Goal: Information Seeking & Learning: Learn about a topic

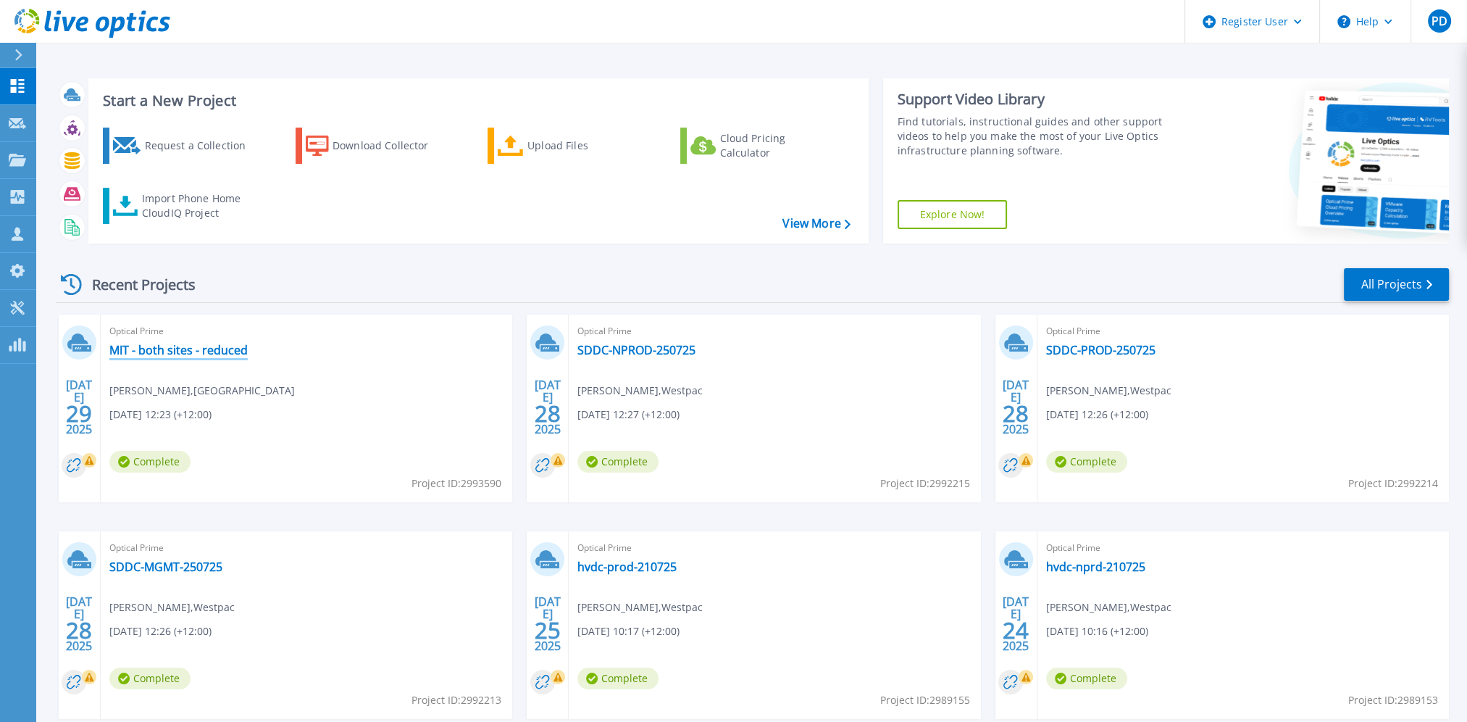
click at [181, 354] on link "MIT - both sites - reduced" at bounding box center [178, 350] width 138 height 14
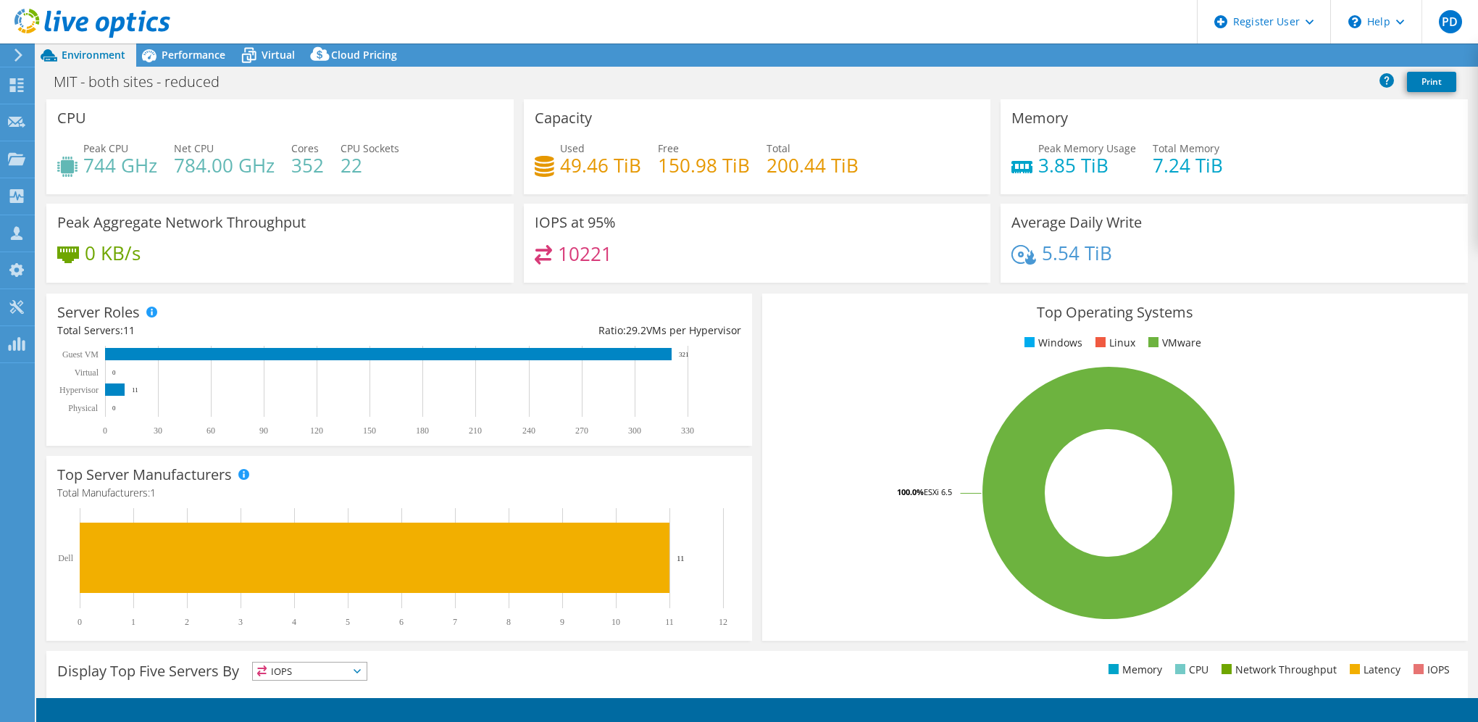
select select "USD"
select select "[GEOGRAPHIC_DATA]"
select select "AUD"
click at [187, 51] on span "Performance" at bounding box center [194, 55] width 64 height 14
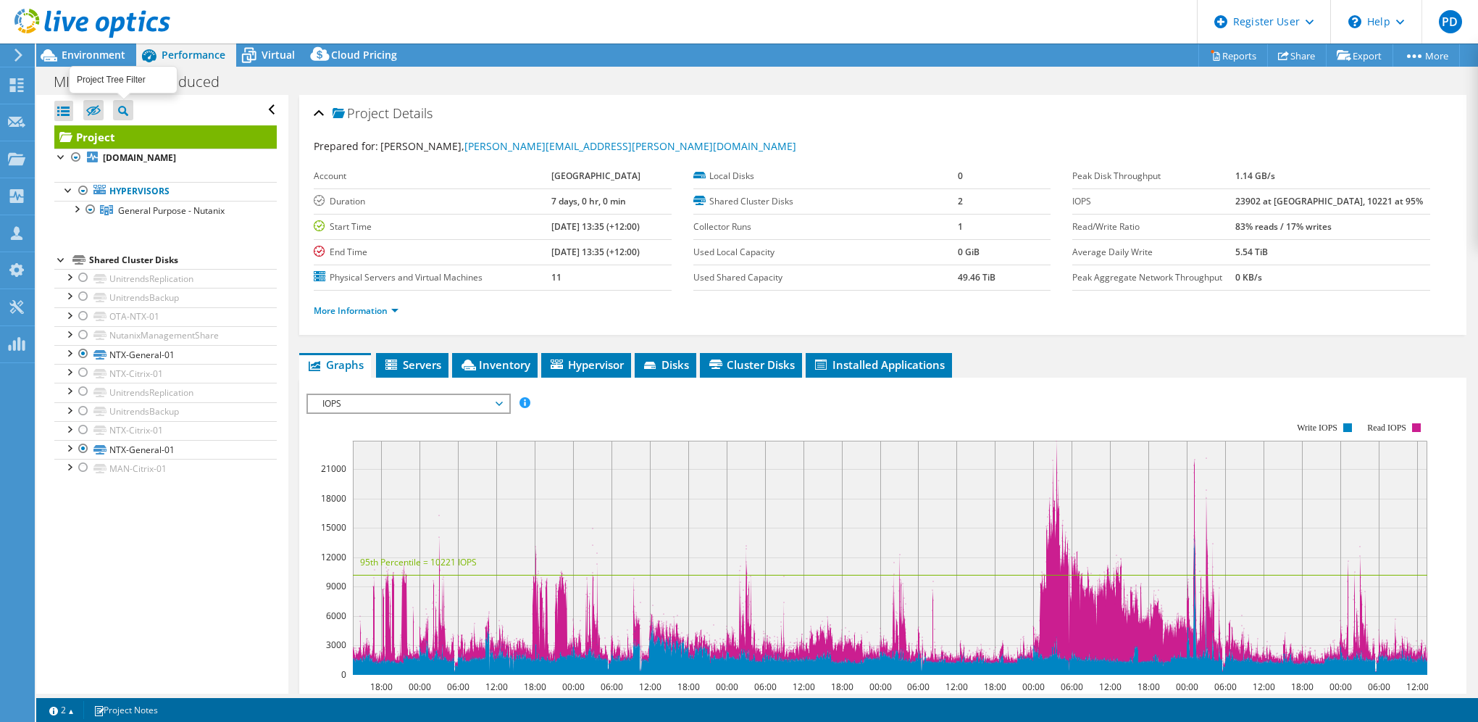
click at [101, 100] on label at bounding box center [93, 110] width 20 height 20
click at [0, 0] on input "checkbox" at bounding box center [0, 0] width 0 height 0
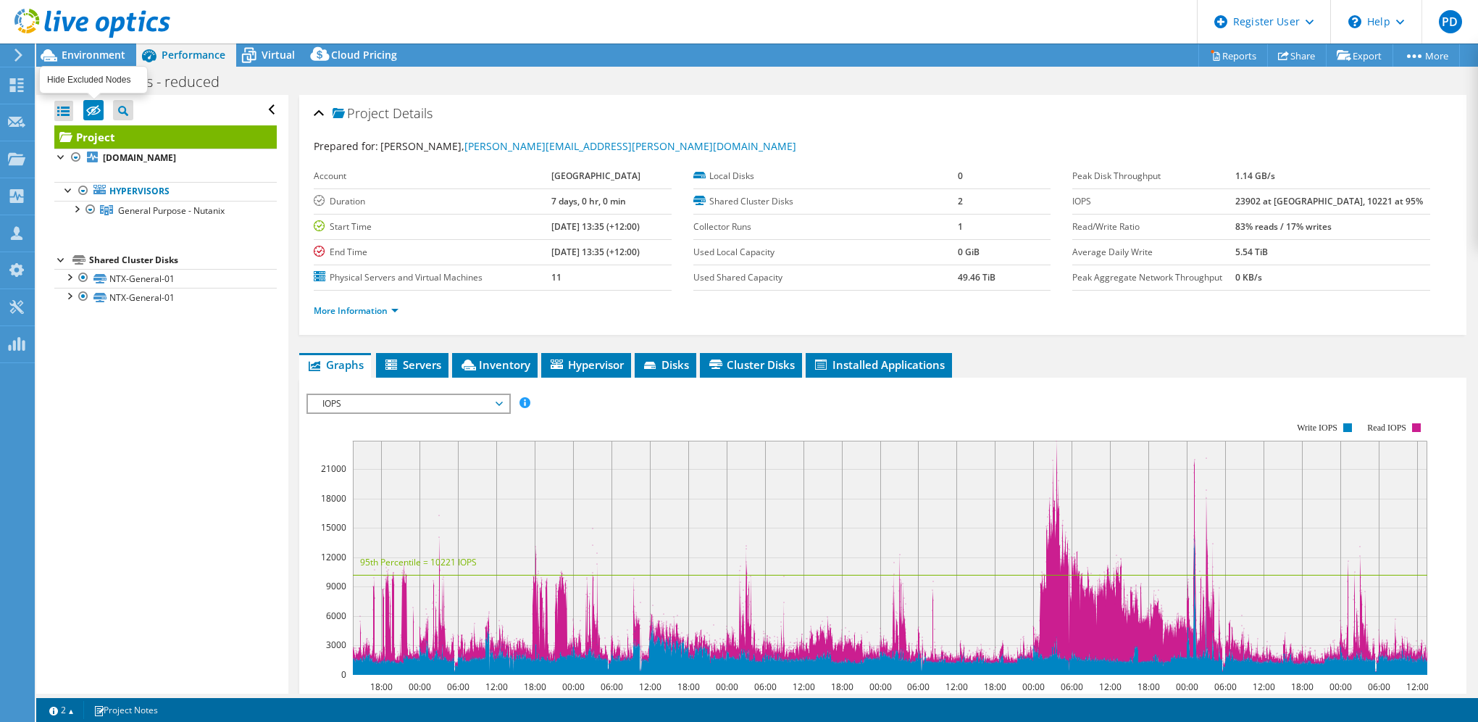
click at [93, 106] on icon at bounding box center [93, 110] width 14 height 11
click at [0, 0] on input "checkbox" at bounding box center [0, 0] width 0 height 0
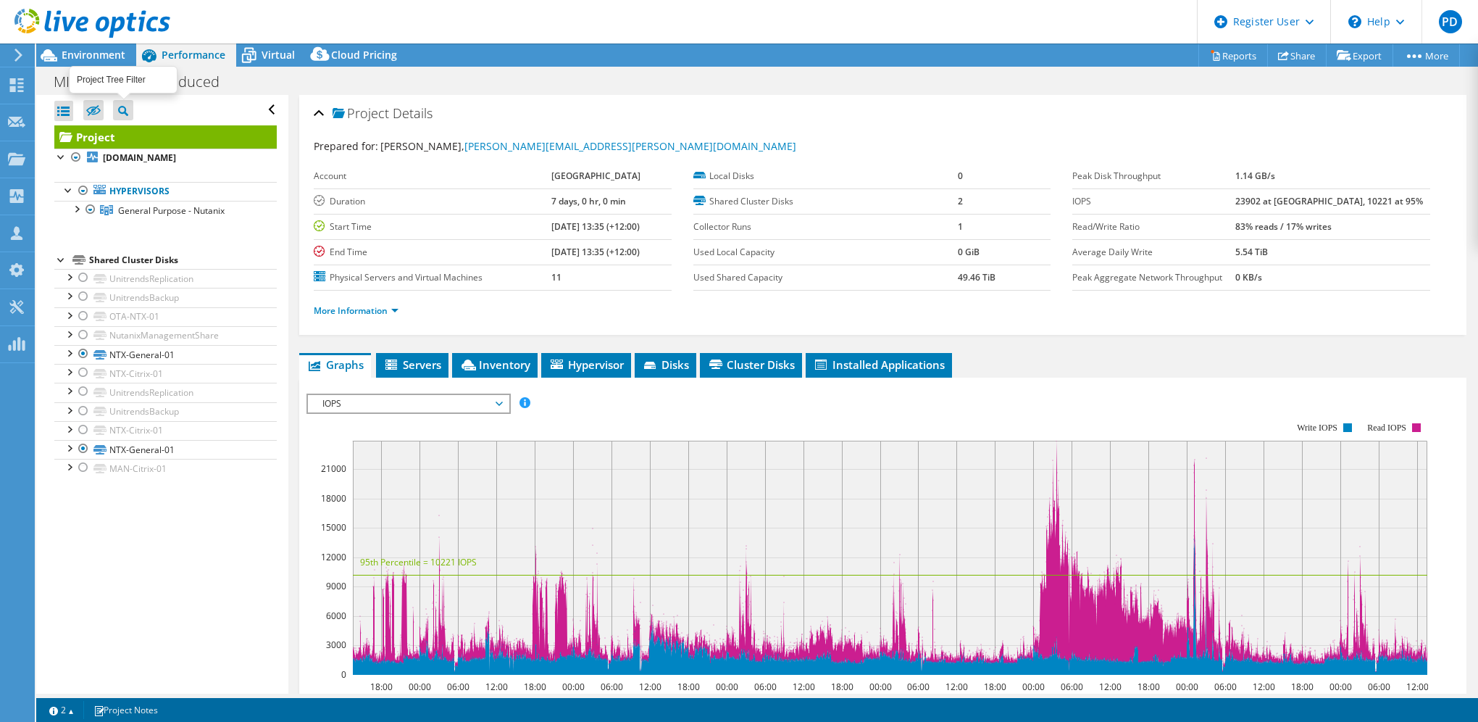
click at [119, 107] on icon at bounding box center [123, 111] width 10 height 10
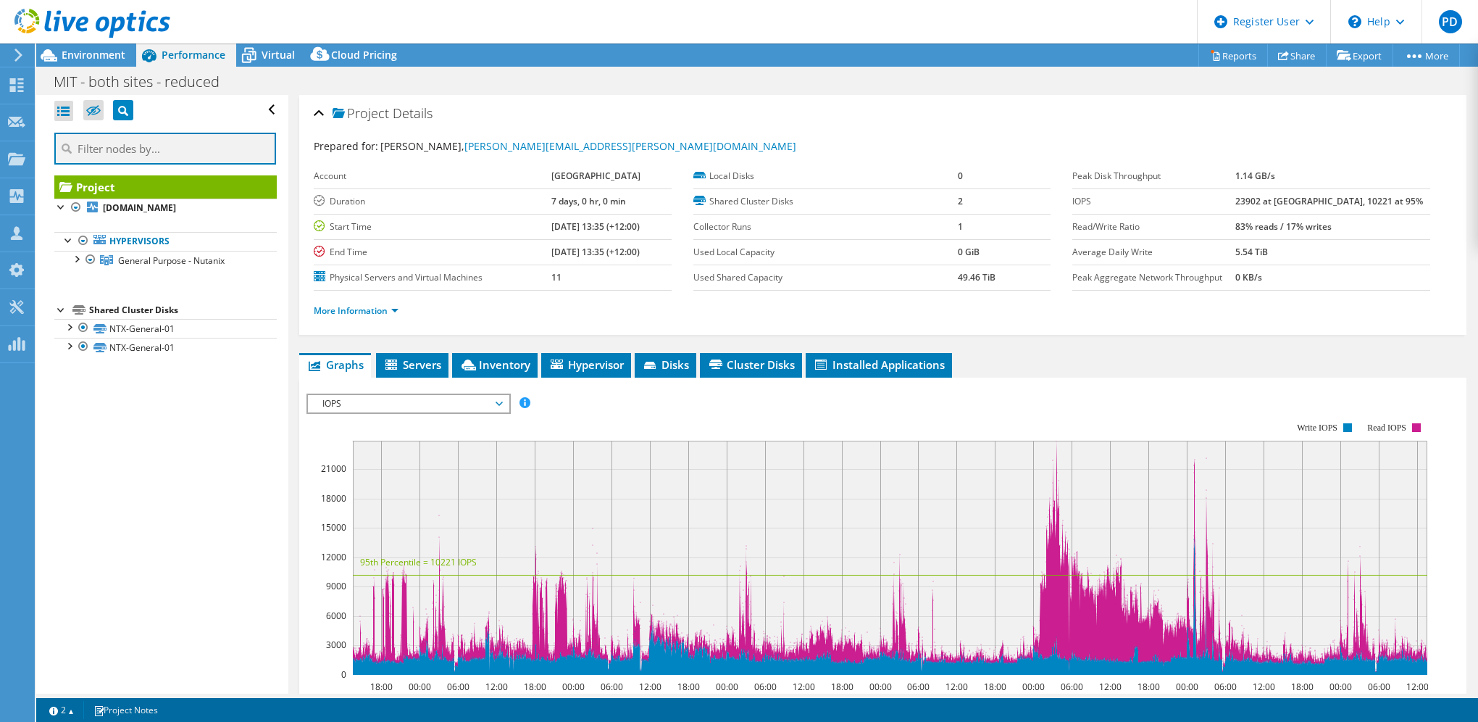
click at [160, 149] on input "text" at bounding box center [165, 149] width 222 height 32
type input "cctv"
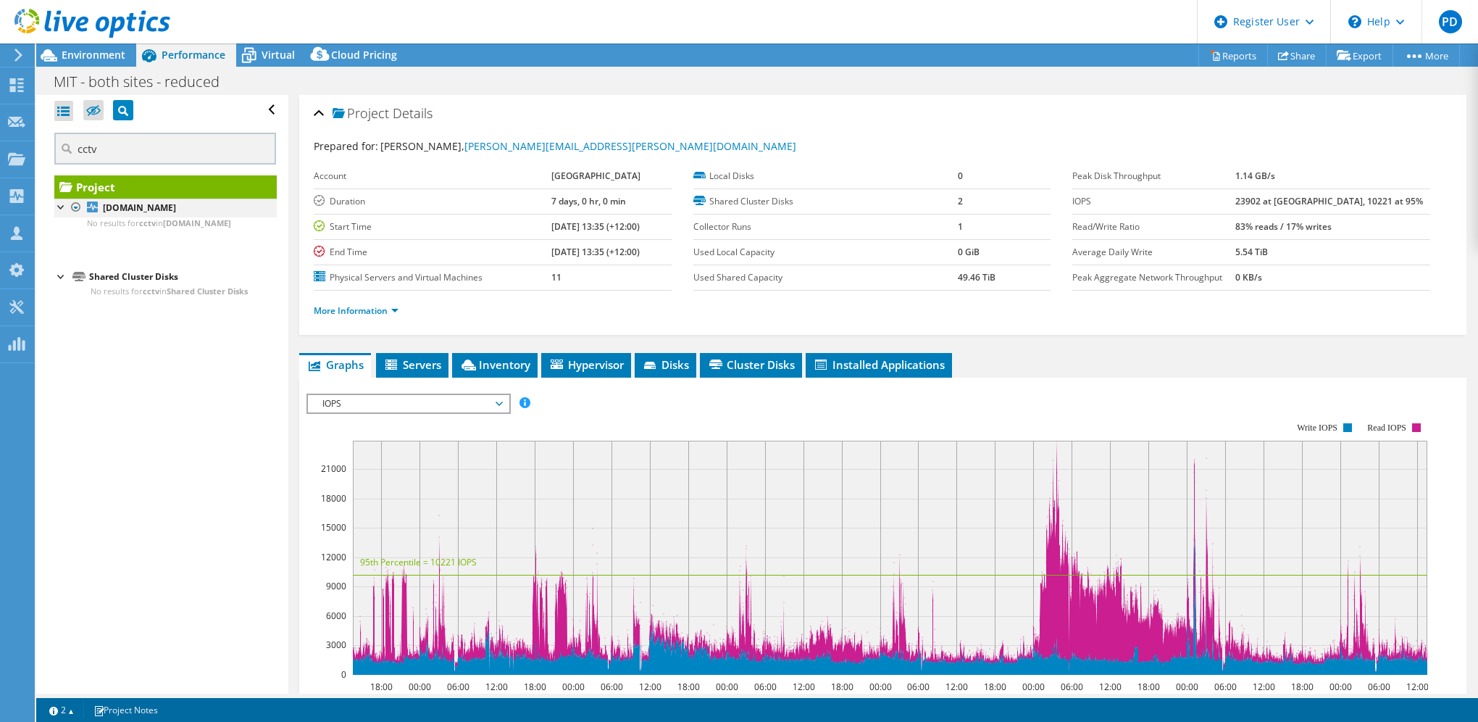
click at [61, 205] on div at bounding box center [61, 206] width 14 height 14
click at [61, 206] on div at bounding box center [61, 206] width 14 height 14
click at [159, 206] on b "otap-esx-hyp-06.manukau.ac.nz" at bounding box center [139, 207] width 73 height 12
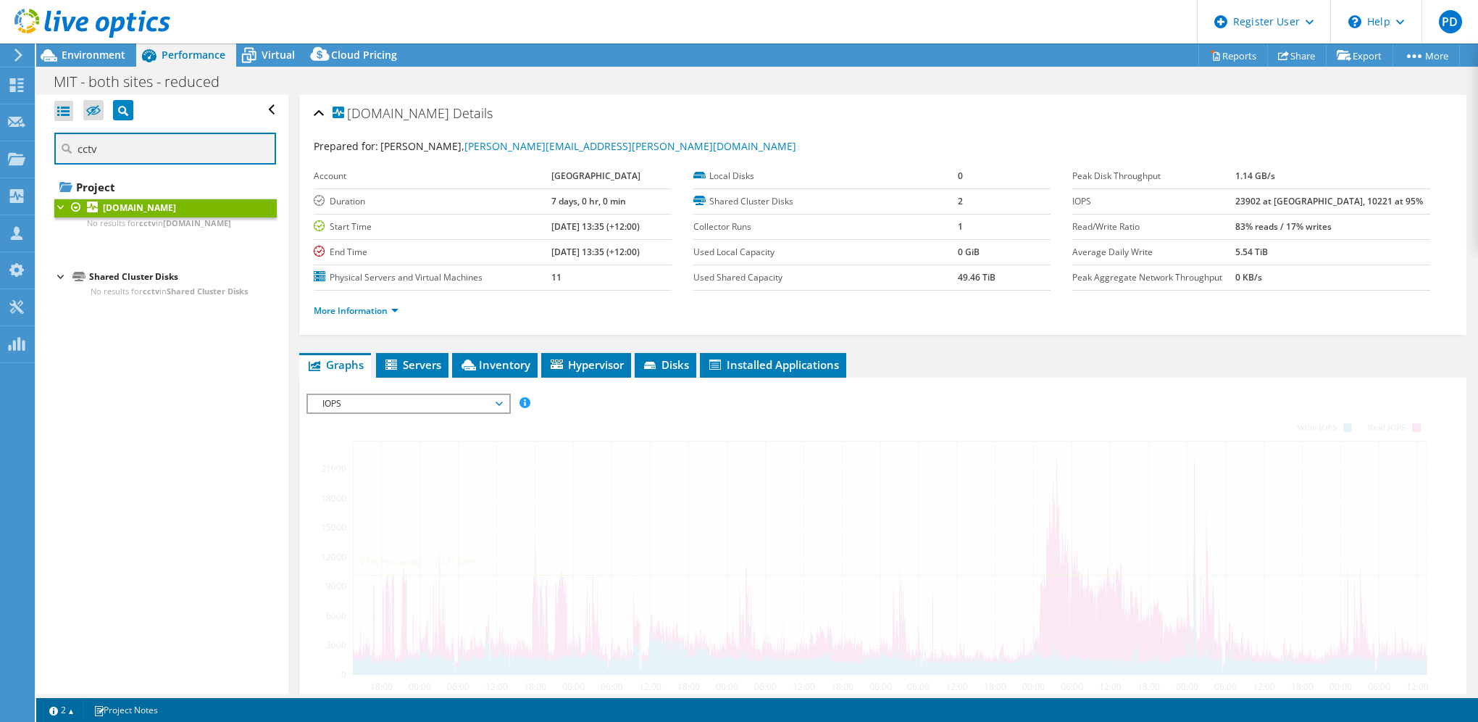
drag, startPoint x: 139, startPoint y: 142, endPoint x: 41, endPoint y: 128, distance: 99.5
click at [45, 148] on div "Open All Close All Hide Excluded Nodes Project Tree Filter cctv" at bounding box center [161, 394] width 251 height 598
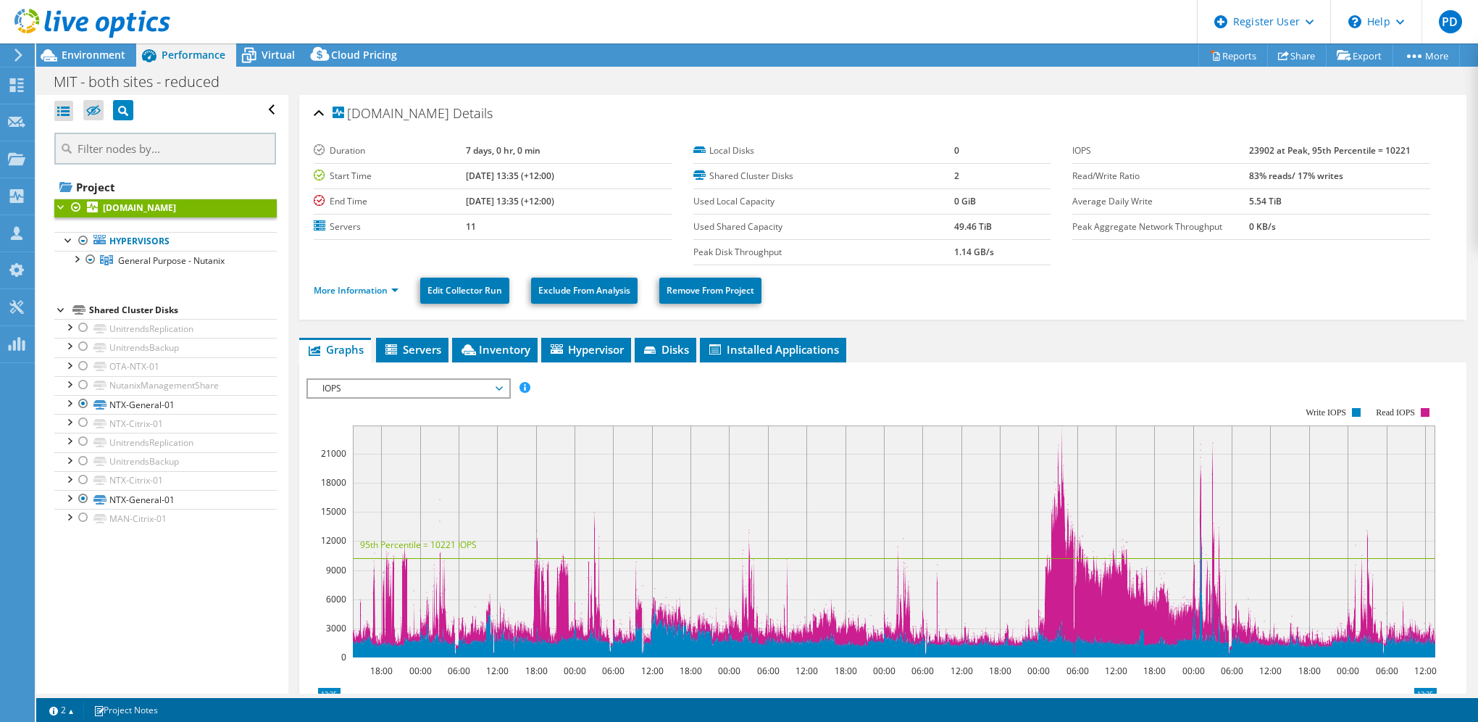
click at [200, 594] on div "Open All Close All Hide Excluded Nodes Project Tree Filter" at bounding box center [161, 394] width 251 height 598
click at [107, 49] on span "Environment" at bounding box center [94, 55] width 64 height 14
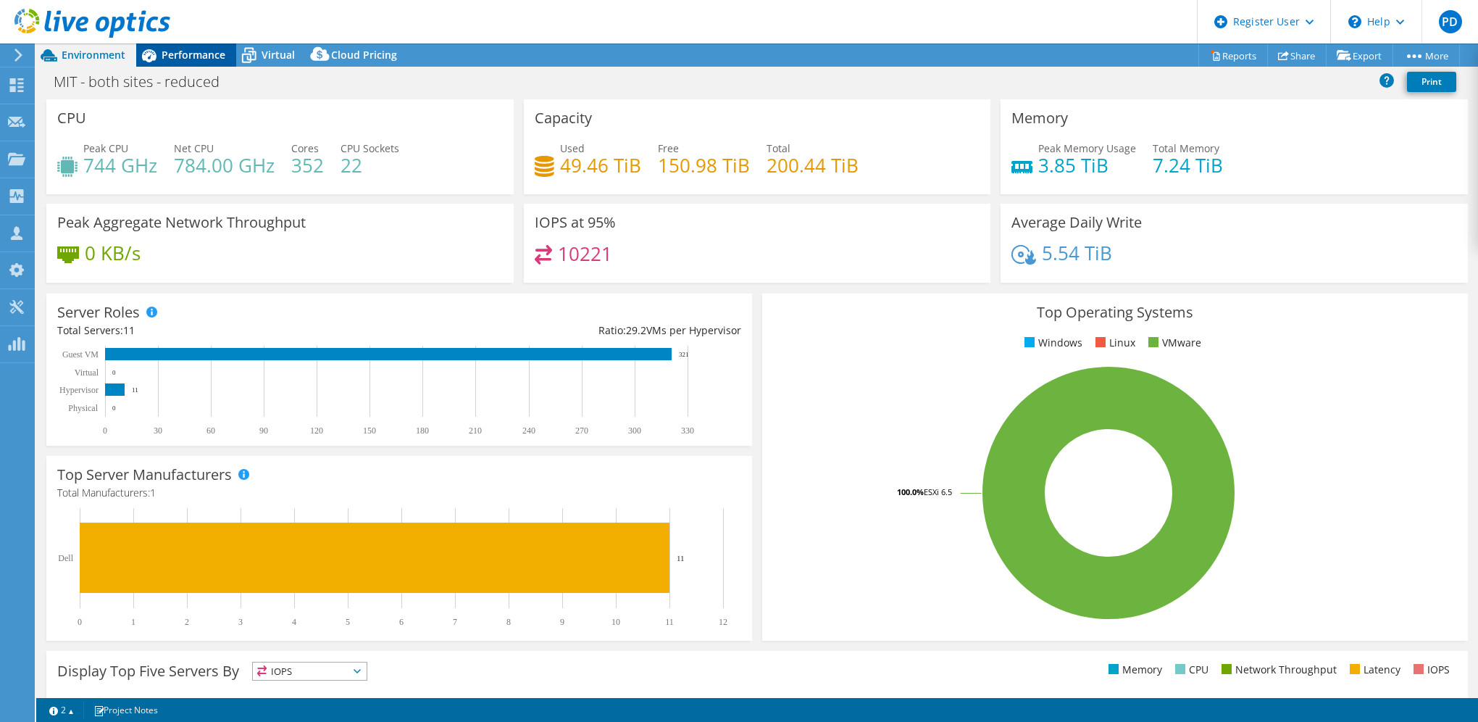
click at [171, 50] on span "Performance" at bounding box center [194, 55] width 64 height 14
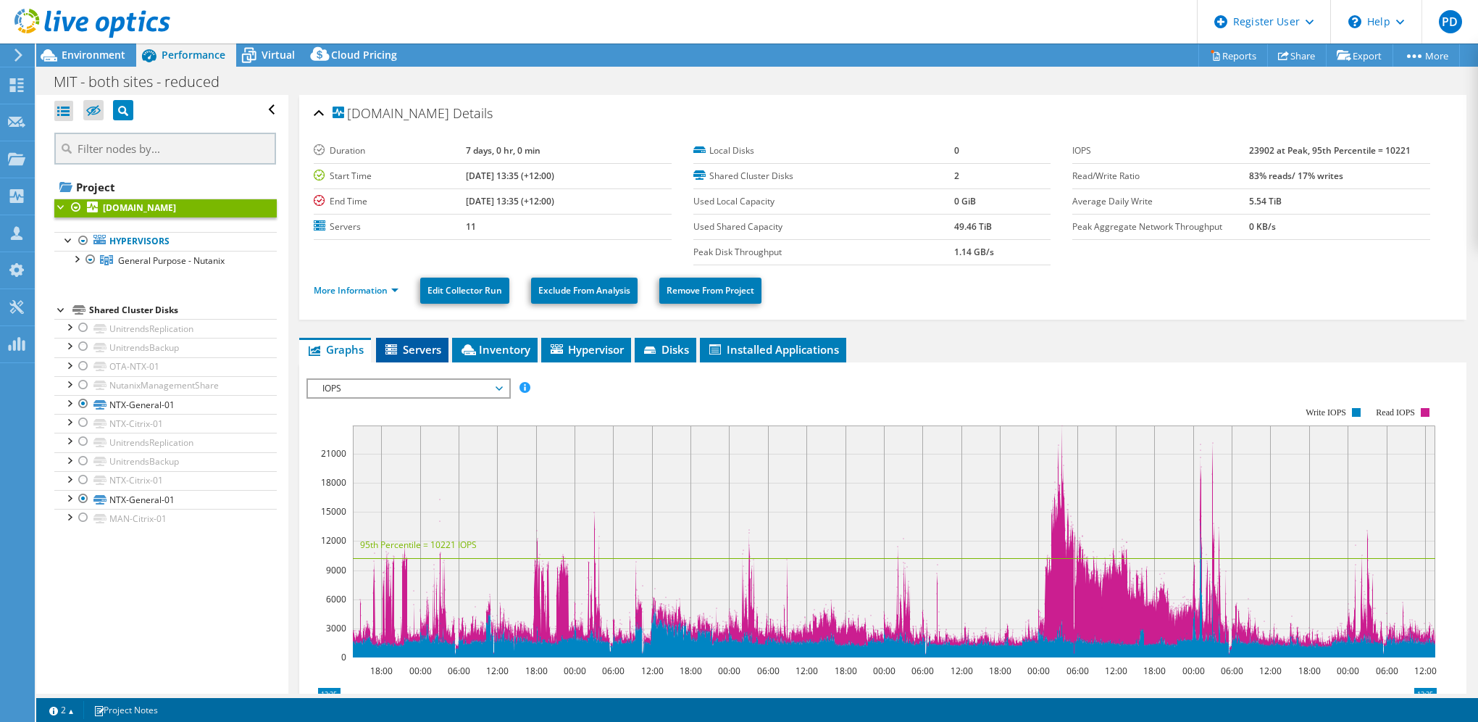
click at [414, 342] on span "Servers" at bounding box center [412, 349] width 58 height 14
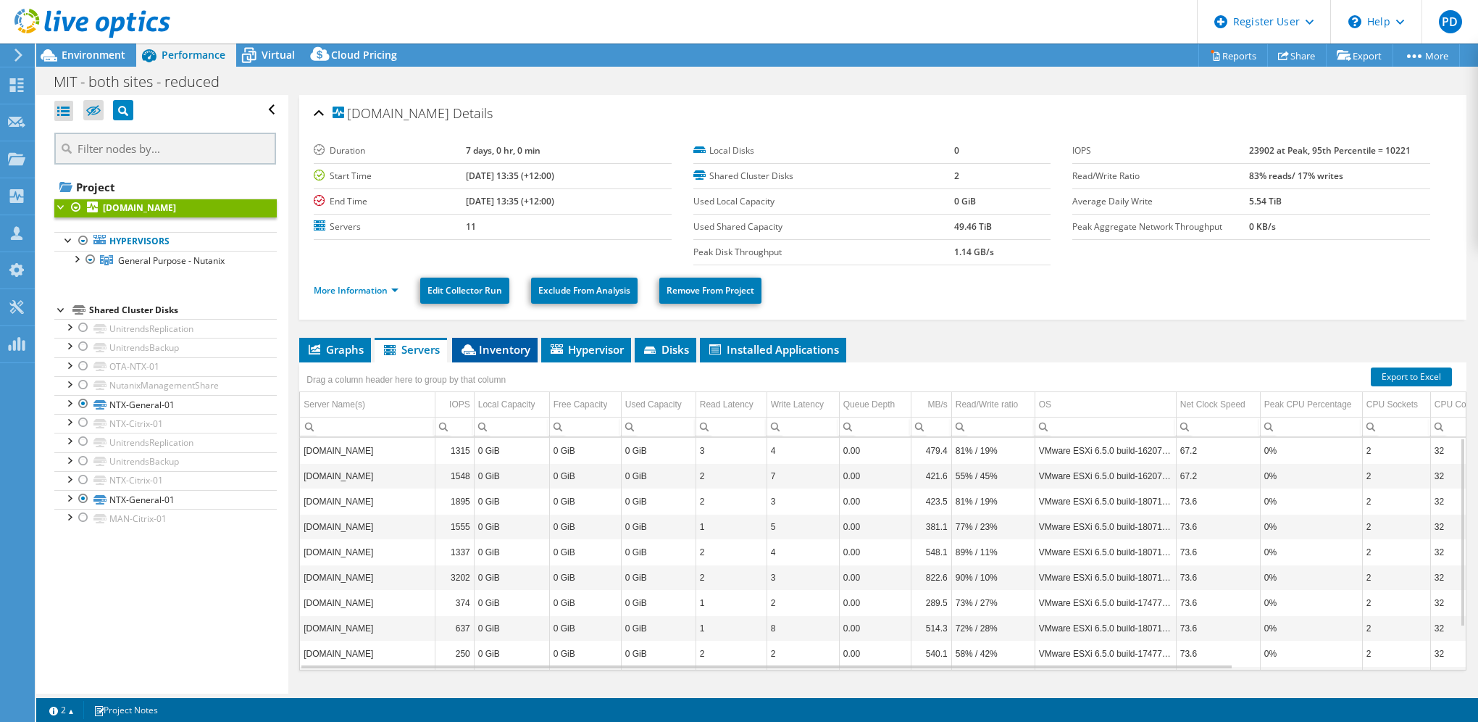
click at [489, 347] on span "Inventory" at bounding box center [494, 349] width 71 height 14
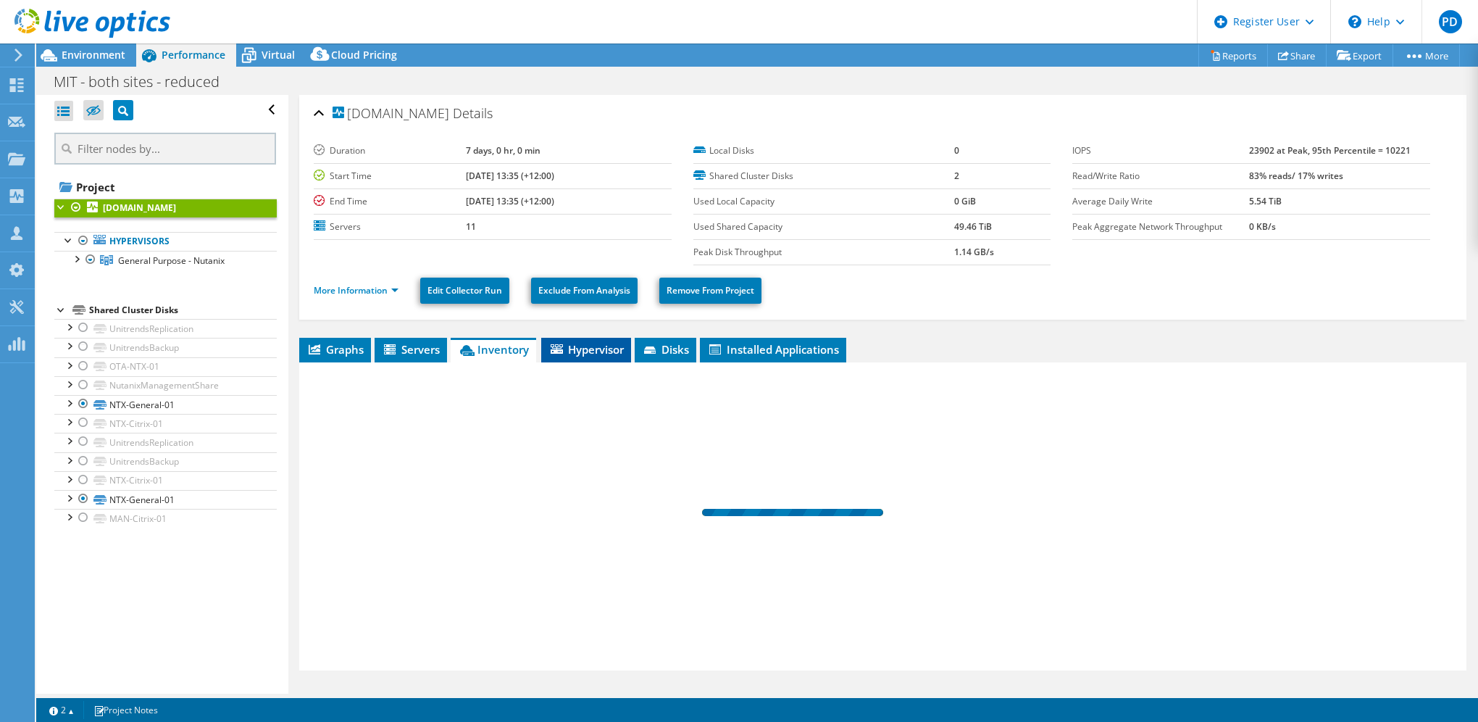
click at [581, 346] on span "Hypervisor" at bounding box center [585, 349] width 75 height 14
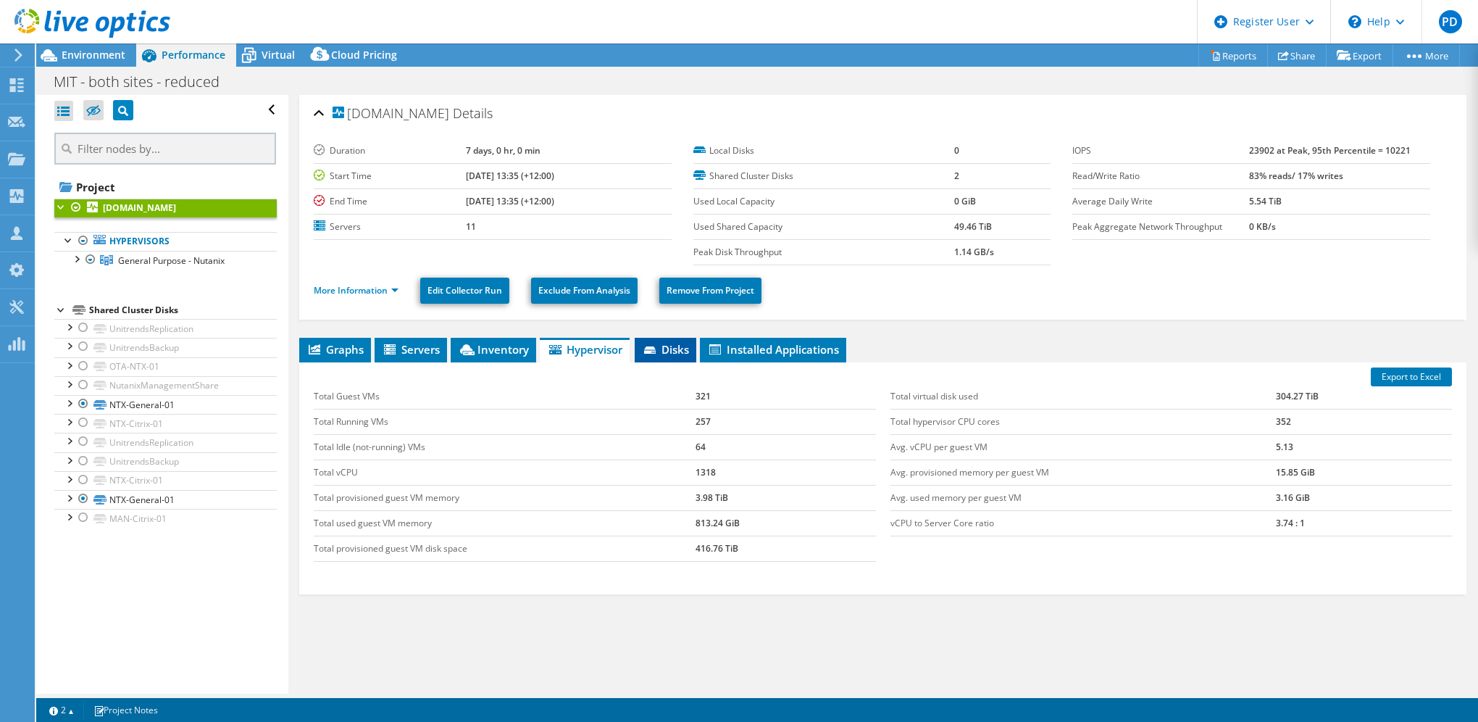
click at [648, 346] on icon at bounding box center [650, 349] width 12 height 7
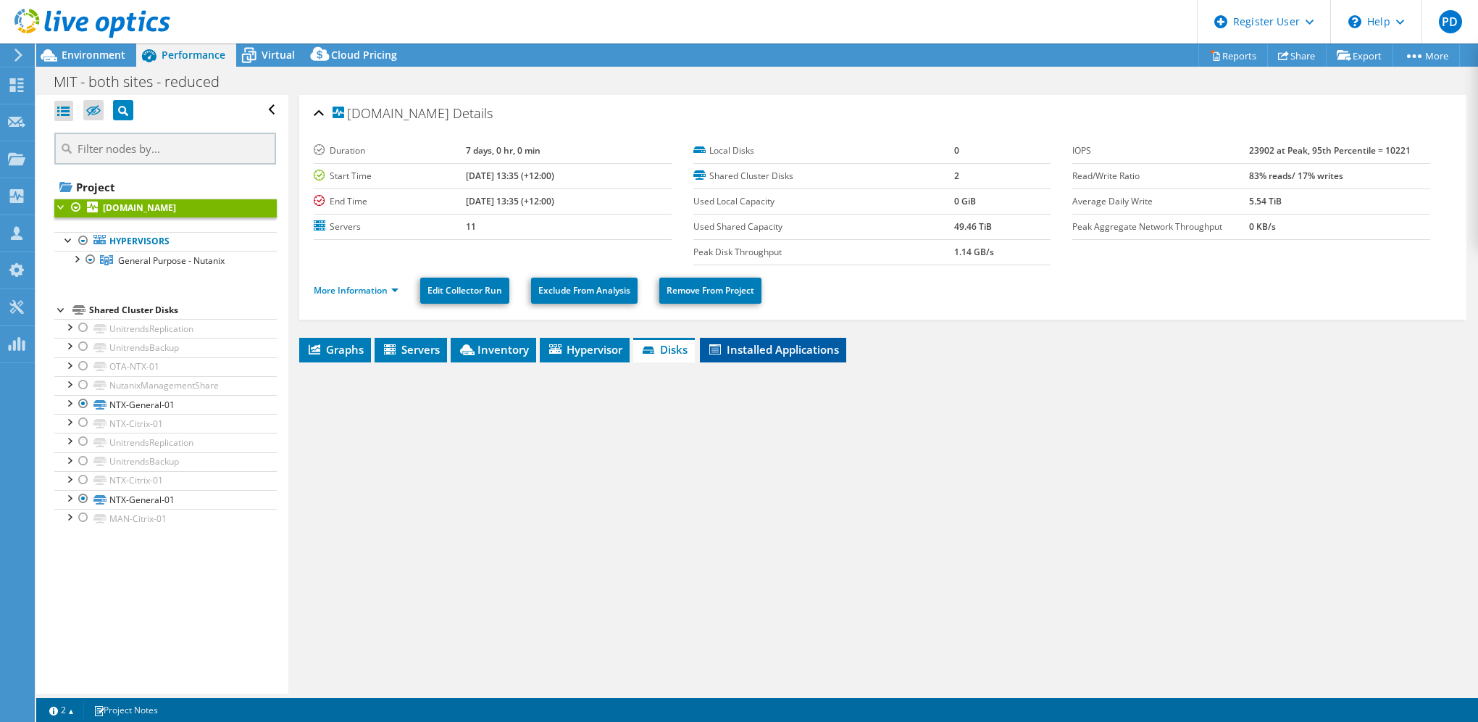
click at [775, 354] on span "Installed Applications" at bounding box center [773, 349] width 132 height 14
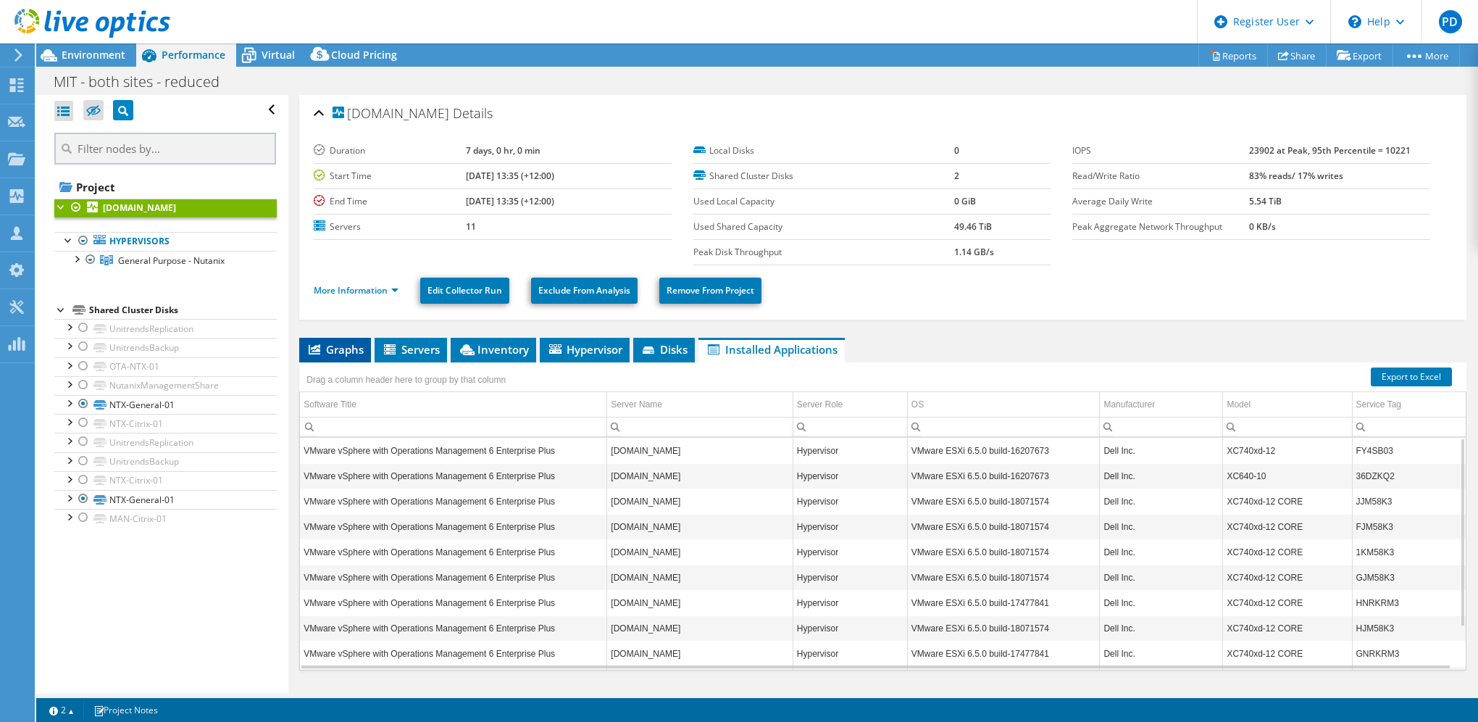
click at [356, 344] on span "Graphs" at bounding box center [334, 349] width 57 height 14
